Goal: Task Accomplishment & Management: Manage account settings

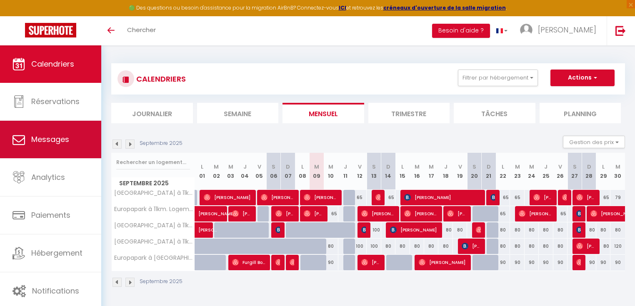
click at [60, 155] on link "Messages" at bounding box center [50, 140] width 101 height 38
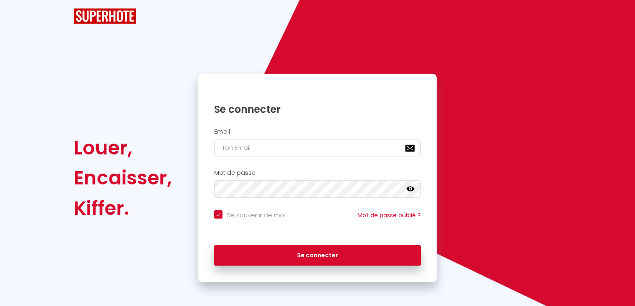
checkbox input "true"
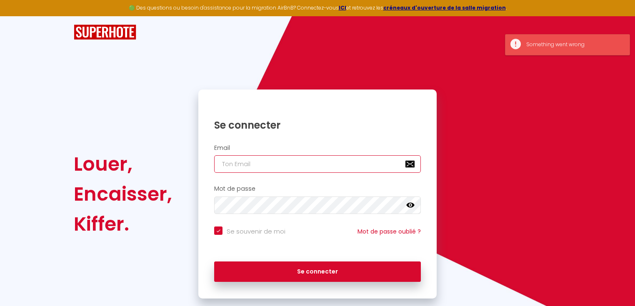
type input "[PERSON_NAME][EMAIL_ADDRESS][DOMAIN_NAME]"
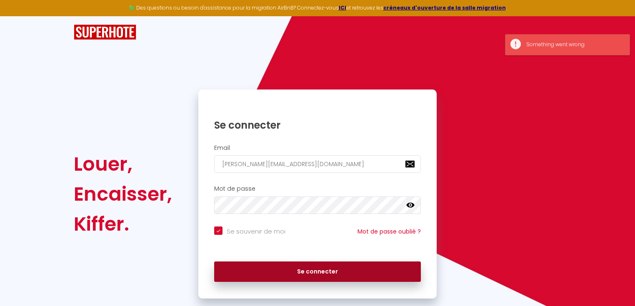
click at [335, 271] on button "Se connecter" at bounding box center [317, 272] width 207 height 21
checkbox input "true"
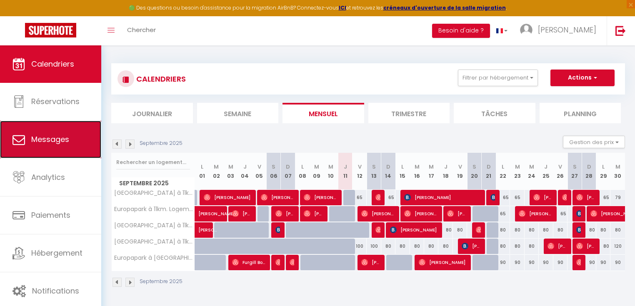
click at [56, 149] on link "Messages" at bounding box center [50, 140] width 101 height 38
select select "message"
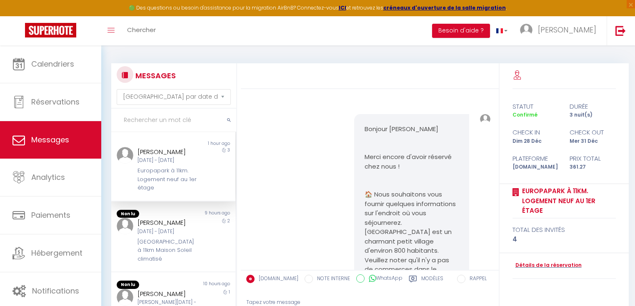
scroll to position [3816, 0]
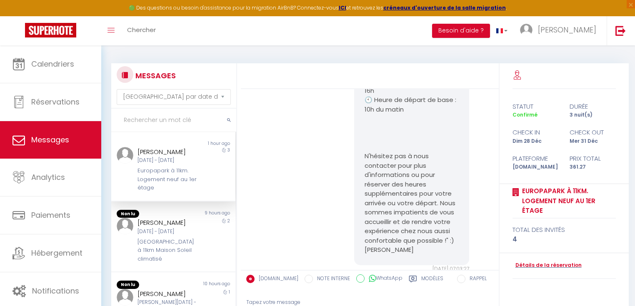
click at [165, 165] on div "[DATE] - [DATE]" at bounding box center [168, 161] width 61 height 8
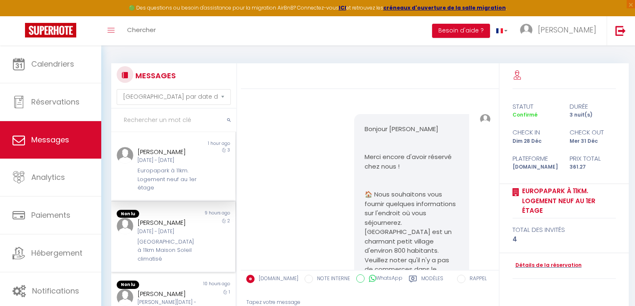
scroll to position [100, 0]
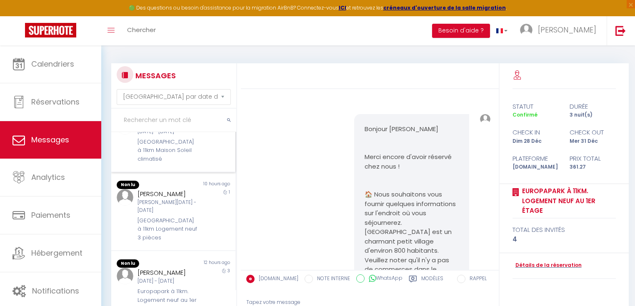
click at [160, 163] on div "[GEOGRAPHIC_DATA] à 11km Maison Soleil climatisé" at bounding box center [168, 150] width 61 height 25
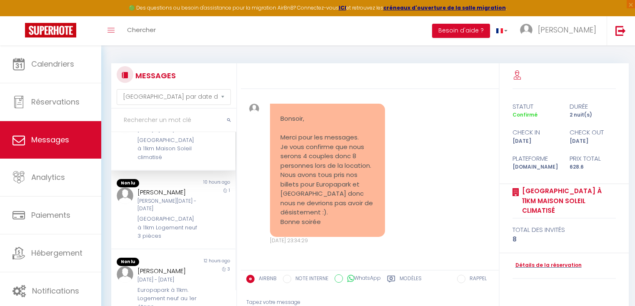
scroll to position [85, 0]
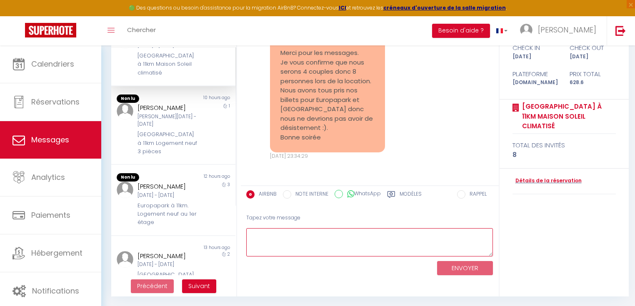
click at [333, 242] on textarea at bounding box center [369, 242] width 247 height 29
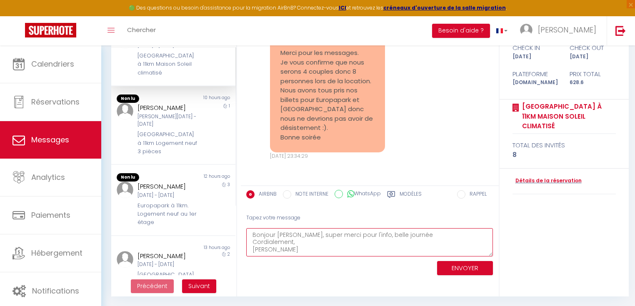
type textarea "Bonjour [PERSON_NAME], super merci pour l'info, belle journée Cordialement, [PE…"
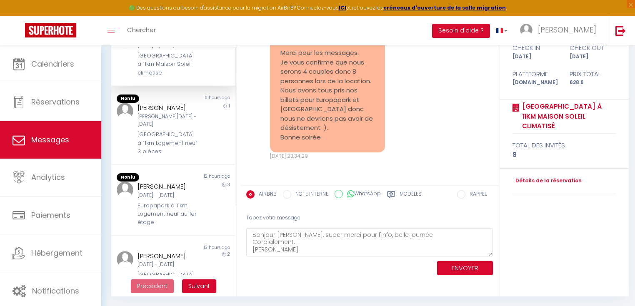
click at [461, 275] on div "ENVOYER" at bounding box center [369, 268] width 247 height 22
click at [460, 271] on button "ENVOYER" at bounding box center [465, 268] width 56 height 15
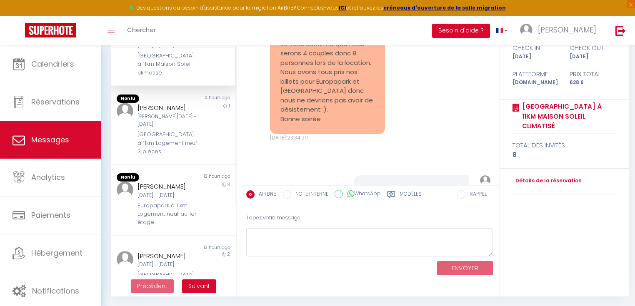
scroll to position [2128, 0]
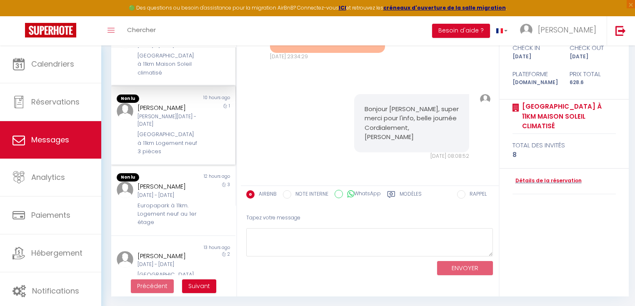
click at [165, 113] on div "[PERSON_NAME]" at bounding box center [168, 108] width 61 height 10
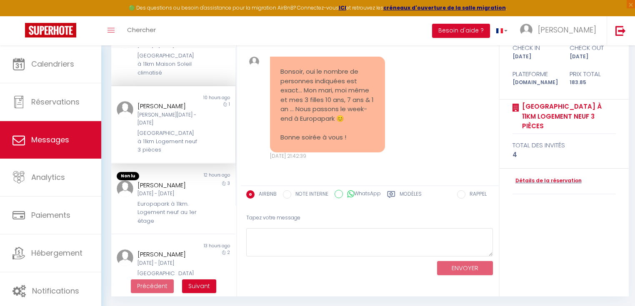
scroll to position [1990, 0]
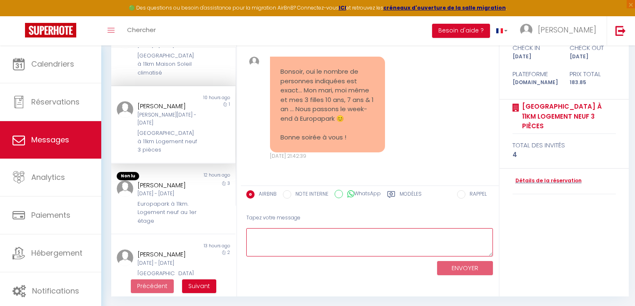
click at [337, 242] on textarea at bounding box center [369, 242] width 247 height 29
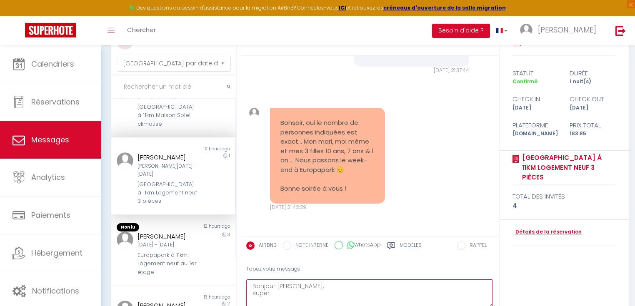
click at [315, 292] on textarea "Bonjour [PERSON_NAME], super" at bounding box center [369, 294] width 247 height 29
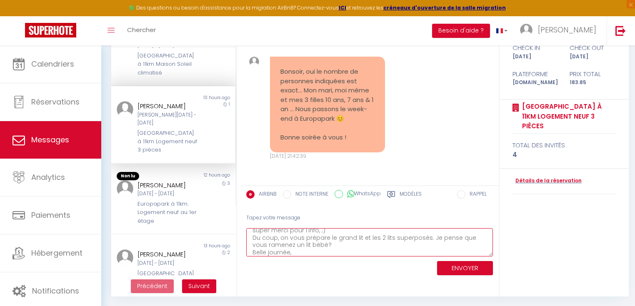
scroll to position [19, 0]
type textarea "Bonjour [PERSON_NAME], super merci pour l'info, ;) Du coup, on vous prépare le …"
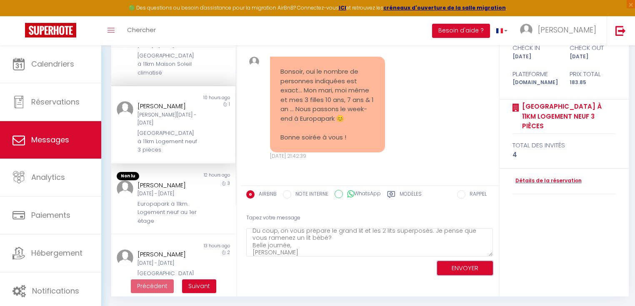
click at [469, 262] on button "ENVOYER" at bounding box center [465, 268] width 56 height 15
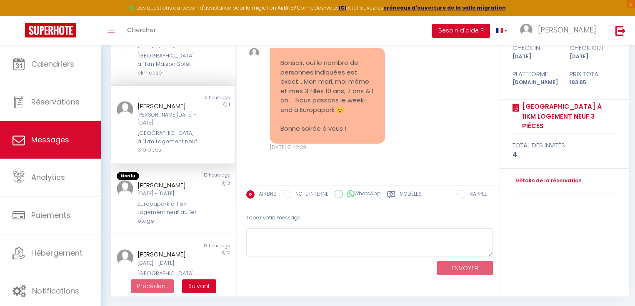
scroll to position [2128, 0]
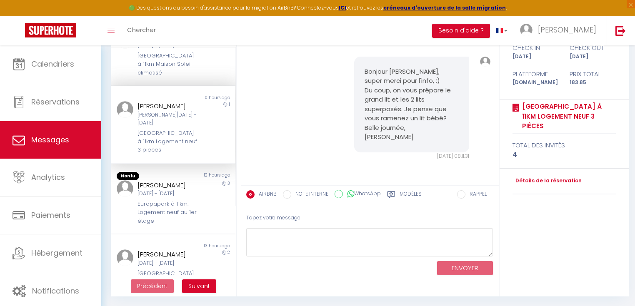
click at [177, 155] on div "[GEOGRAPHIC_DATA] à 11km Logement neuf 3 pièces" at bounding box center [168, 141] width 61 height 25
click at [171, 198] on div "[DATE] - [DATE]" at bounding box center [168, 194] width 61 height 8
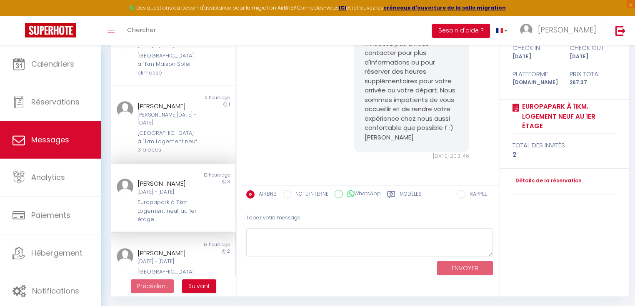
scroll to position [233, 0]
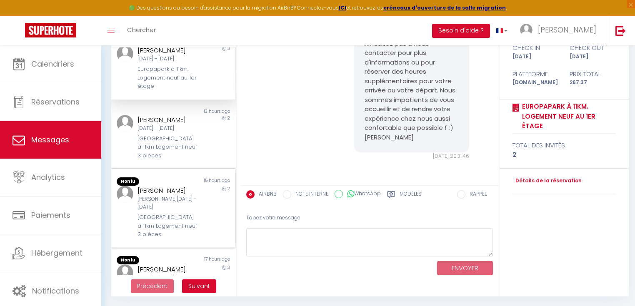
click at [174, 216] on div "Non lu 15 hours ago [PERSON_NAME][DATE] - [DATE] [GEOGRAPHIC_DATA] à 11km Logem…" at bounding box center [173, 208] width 124 height 79
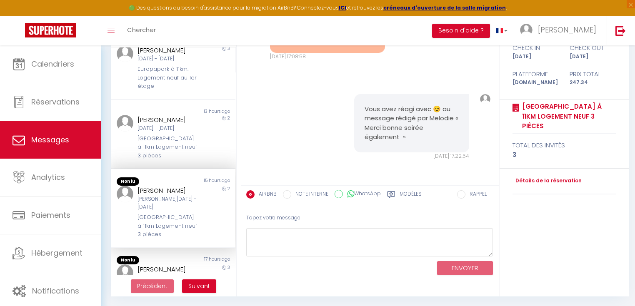
scroll to position [2224, 0]
click at [172, 160] on div "[GEOGRAPHIC_DATA] à 11km Logement neuf 3 pièces" at bounding box center [168, 147] width 61 height 25
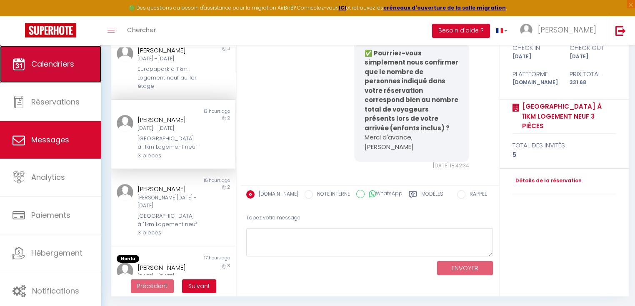
click at [52, 54] on link "Calendriers" at bounding box center [50, 64] width 101 height 38
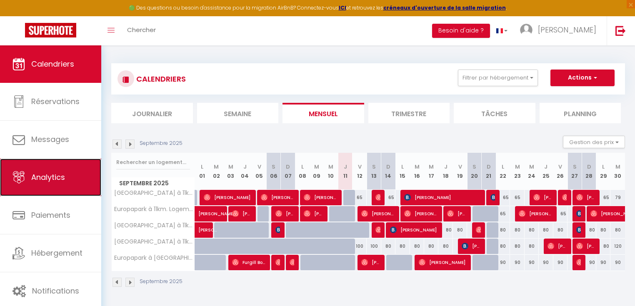
click at [43, 168] on link "Analytics" at bounding box center [50, 178] width 101 height 38
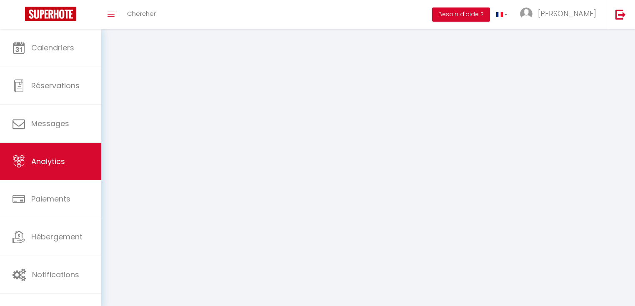
select select "2025"
select select "9"
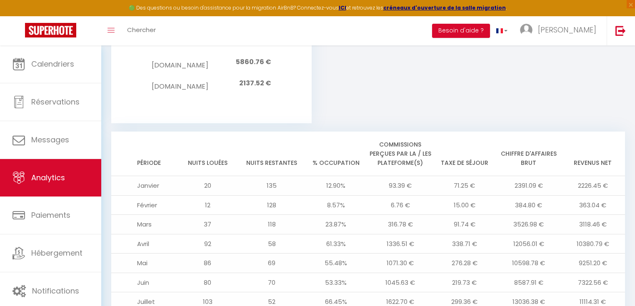
scroll to position [934, 0]
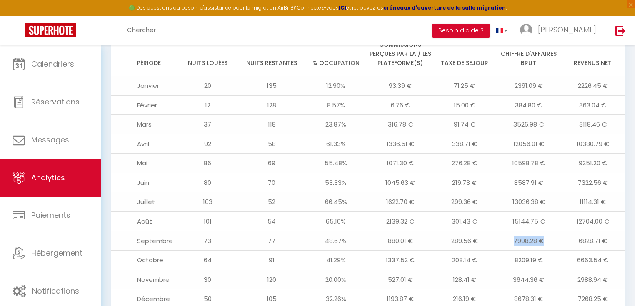
drag, startPoint x: 547, startPoint y: 213, endPoint x: 508, endPoint y: 214, distance: 38.8
click at [508, 231] on td "7998.28 €" at bounding box center [529, 241] width 64 height 20
drag, startPoint x: 501, startPoint y: 211, endPoint x: 508, endPoint y: 211, distance: 7.1
click at [502, 231] on td "7998.28 €" at bounding box center [529, 241] width 64 height 20
click at [510, 231] on td "7998.28 €" at bounding box center [529, 241] width 64 height 20
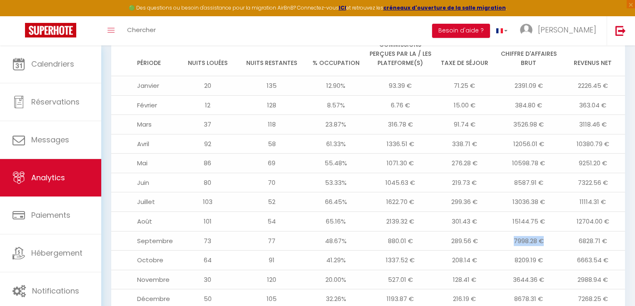
drag, startPoint x: 511, startPoint y: 214, endPoint x: 547, endPoint y: 214, distance: 36.7
click at [547, 231] on td "7998.28 €" at bounding box center [529, 241] width 64 height 20
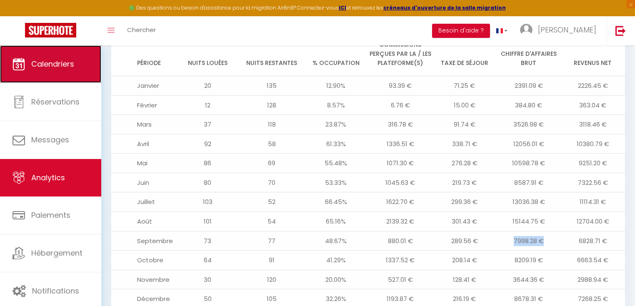
click at [72, 63] on span "Calendriers" at bounding box center [52, 64] width 43 height 10
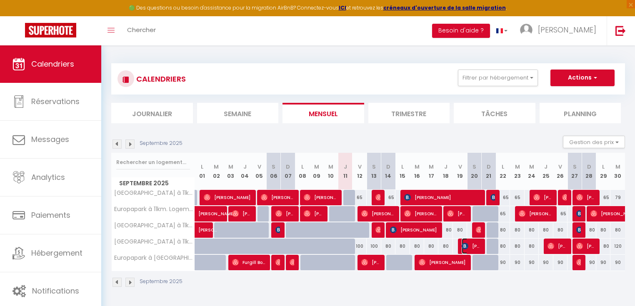
click at [465, 247] on img at bounding box center [465, 246] width 7 height 7
select select "OK"
select select "KO"
select select "0"
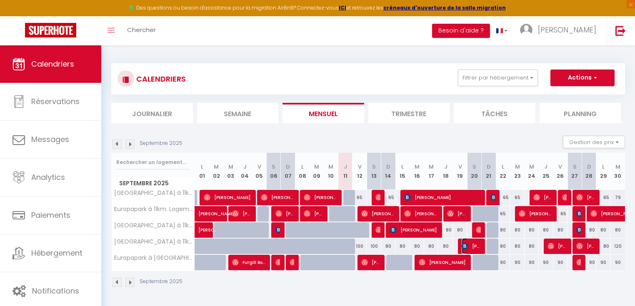
select select "1"
select select
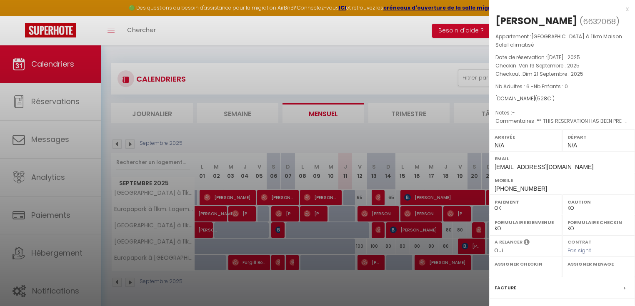
click at [620, 9] on div "x" at bounding box center [559, 9] width 140 height 10
